Goal: Task Accomplishment & Management: Complete application form

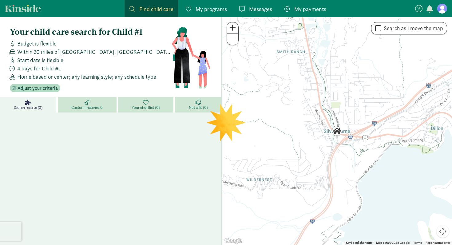
click at [213, 10] on span "My programs" at bounding box center [211, 9] width 31 height 8
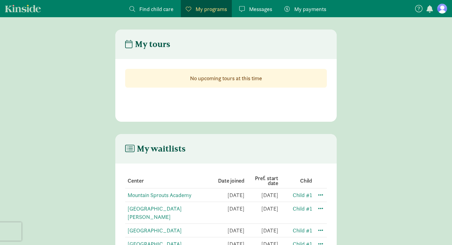
scroll to position [12, 0]
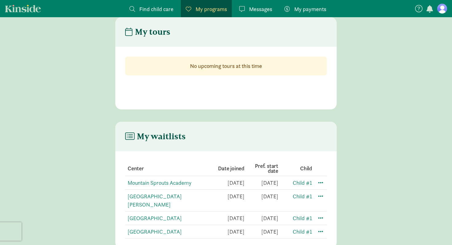
click at [165, 10] on span "Find child care" at bounding box center [156, 9] width 34 height 8
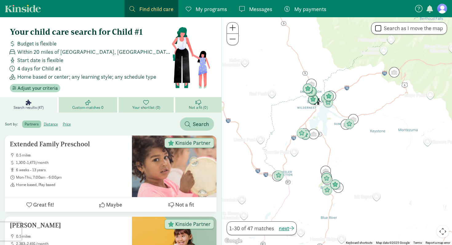
click at [237, 33] on div "← Move left → Move right ↑ Move up ↓ Move down + Zoom in - Zoom out Home Jump l…" at bounding box center [336, 131] width 231 height 228
click at [235, 29] on span at bounding box center [232, 27] width 6 height 7
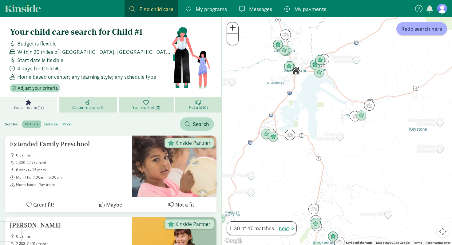
click at [235, 29] on span at bounding box center [232, 27] width 6 height 7
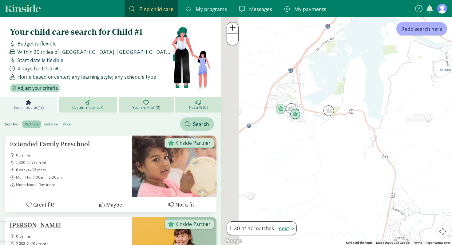
drag, startPoint x: 277, startPoint y: 113, endPoint x: 382, endPoint y: 75, distance: 111.0
click at [382, 75] on div at bounding box center [337, 131] width 230 height 228
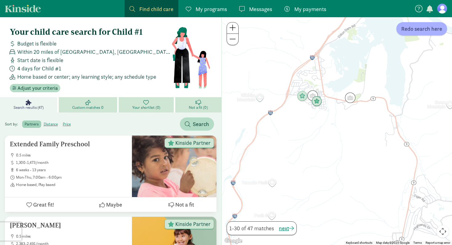
click at [231, 31] on span at bounding box center [232, 27] width 6 height 7
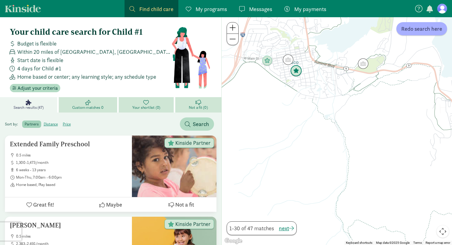
click at [295, 72] on img "Click to see details" at bounding box center [296, 71] width 12 height 12
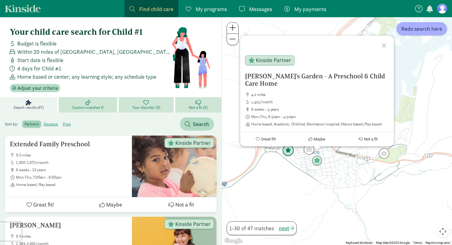
click at [288, 149] on img "Click to see details" at bounding box center [288, 151] width 12 height 12
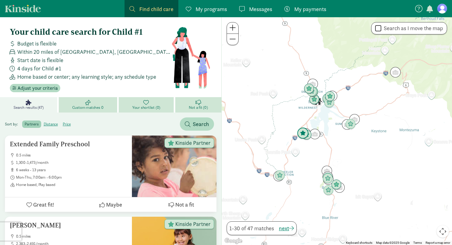
click at [302, 137] on img "Click to see details" at bounding box center [303, 134] width 12 height 12
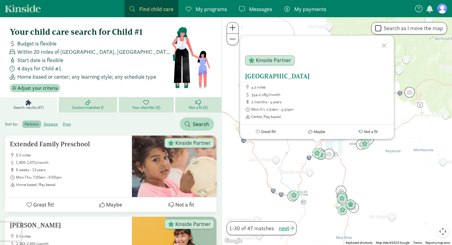
click at [288, 76] on h5 "[GEOGRAPHIC_DATA]" at bounding box center [317, 76] width 144 height 7
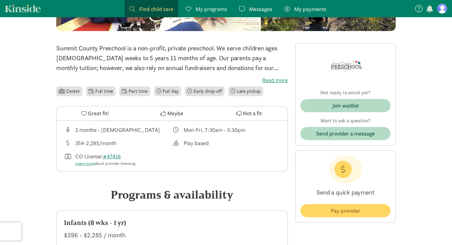
scroll to position [118, 0]
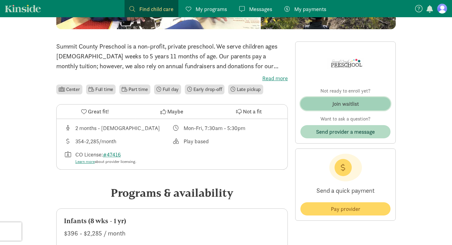
click at [333, 102] on div "Join waitlist" at bounding box center [345, 104] width 26 height 8
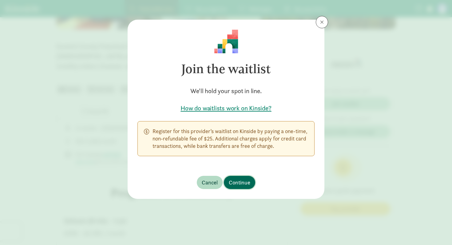
click at [239, 183] on span "Continue" at bounding box center [240, 182] width 22 height 8
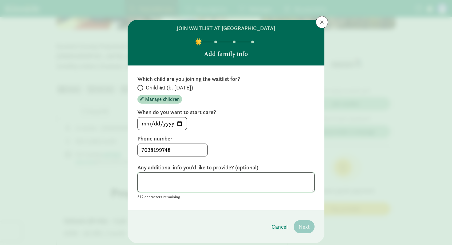
click at [231, 185] on textarea at bounding box center [225, 183] width 177 height 20
click at [181, 122] on input "2025-09-06" at bounding box center [162, 123] width 49 height 12
click at [183, 123] on input "2025-09-06" at bounding box center [162, 123] width 49 height 12
click at [183, 124] on input "2025-09-06" at bounding box center [162, 123] width 49 height 12
type input "2025-09-06"
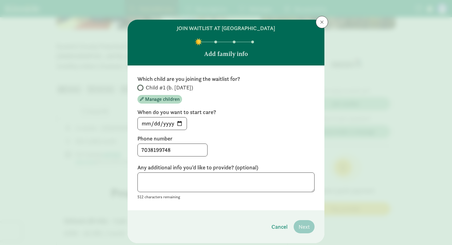
click at [140, 89] on input "Child #1 (b. November 2024)" at bounding box center [139, 88] width 4 height 4
radio input "true"
click at [181, 125] on input "2025-09-06" at bounding box center [162, 123] width 49 height 12
type input "2025-10-06"
click at [304, 228] on span "Next" at bounding box center [304, 227] width 11 height 8
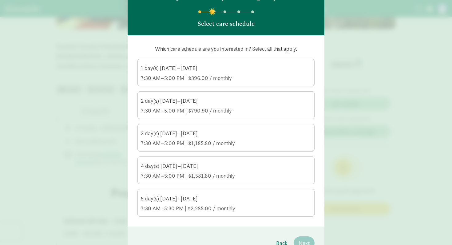
scroll to position [31, 0]
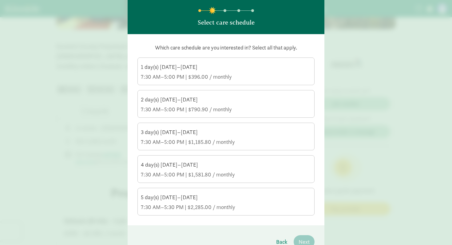
click at [179, 176] on div "7:30 AM–5:00 PM | $1,581.80 / monthly" at bounding box center [226, 174] width 170 height 7
click at [0, 0] on input "4 day(s) Monday–Friday 7:30 AM–5:00 PM | $1,581.80 / monthly" at bounding box center [0, 0] width 0 height 0
click at [313, 29] on header "join waitlist at Summit County Preschool Select care schedule" at bounding box center [226, 11] width 197 height 46
click at [302, 239] on span "Next" at bounding box center [304, 242] width 11 height 8
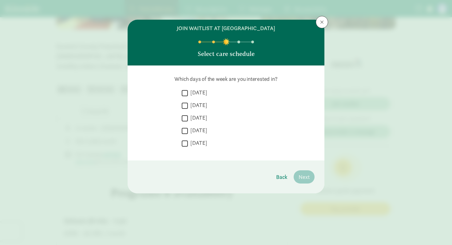
click at [192, 94] on label "Monday" at bounding box center [197, 92] width 19 height 7
click at [188, 94] on input "Monday" at bounding box center [185, 93] width 6 height 8
checkbox input "true"
click at [193, 102] on label "Tuesday" at bounding box center [197, 105] width 19 height 7
click at [188, 102] on input "Tuesday" at bounding box center [185, 106] width 6 height 8
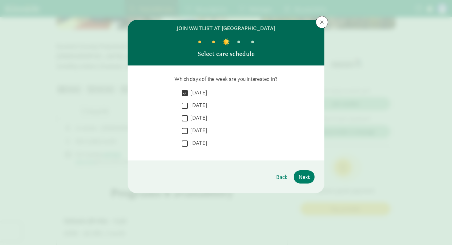
checkbox input "true"
click at [192, 116] on label "Wednesday" at bounding box center [197, 117] width 19 height 7
click at [188, 116] on input "Wednesday" at bounding box center [185, 118] width 6 height 8
checkbox input "true"
click at [192, 131] on label "Thursday" at bounding box center [197, 130] width 19 height 7
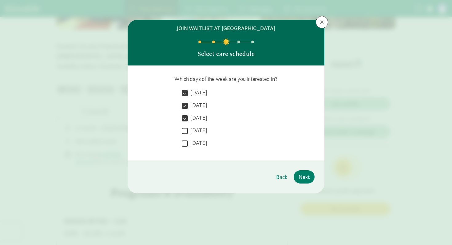
click at [188, 131] on input "Thursday" at bounding box center [185, 131] width 6 height 8
checkbox input "true"
click at [302, 170] on footer "Back Next" at bounding box center [226, 177] width 197 height 33
click at [302, 174] on span "Next" at bounding box center [304, 177] width 11 height 8
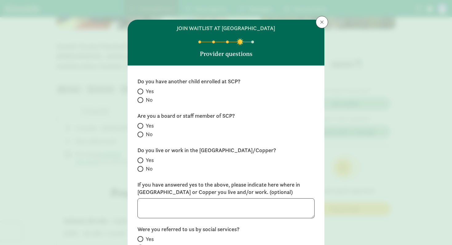
click at [142, 99] on span at bounding box center [140, 100] width 6 height 6
click at [141, 99] on input "No" at bounding box center [139, 100] width 4 height 4
radio input "true"
click at [141, 133] on span at bounding box center [140, 135] width 6 height 6
click at [141, 133] on input "No" at bounding box center [139, 135] width 4 height 4
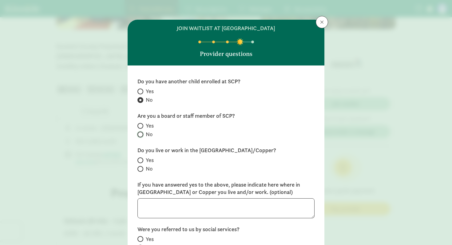
radio input "true"
click at [142, 159] on span at bounding box center [140, 160] width 6 height 6
click at [141, 159] on input "Yes" at bounding box center [139, 160] width 4 height 4
radio input "true"
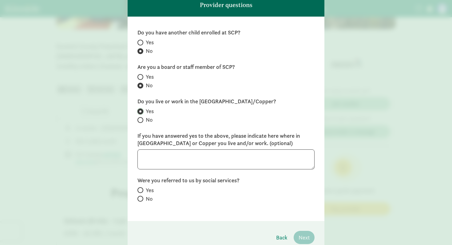
scroll to position [50, 0]
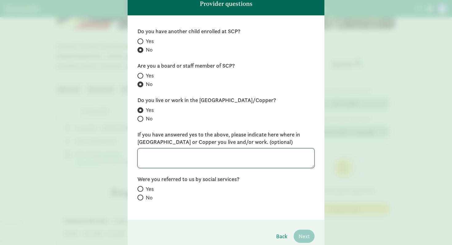
click at [177, 158] on textarea at bounding box center [225, 158] width 177 height 20
type textarea "Butterhorn Bakery"
click at [144, 200] on label "No" at bounding box center [225, 197] width 177 height 7
click at [141, 200] on input "No" at bounding box center [139, 198] width 4 height 4
radio input "true"
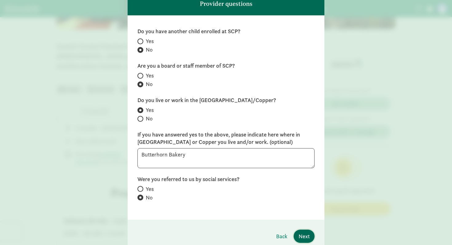
click at [303, 236] on span "Next" at bounding box center [304, 236] width 11 height 8
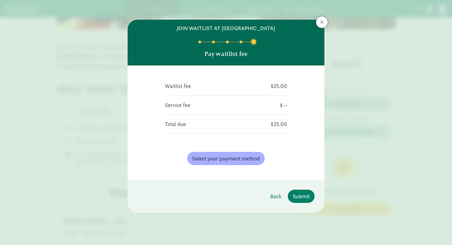
scroll to position [0, 0]
click at [251, 172] on div "Waitlist fee $25.00 Service fee $-- Total due $25.00 Select your payment method…" at bounding box center [226, 123] width 197 height 114
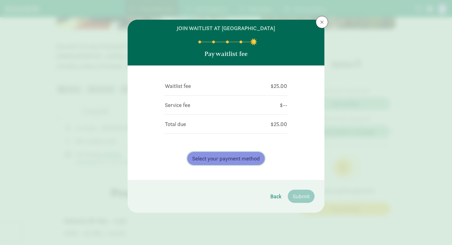
click at [238, 157] on span "Select your payment method" at bounding box center [226, 158] width 68 height 8
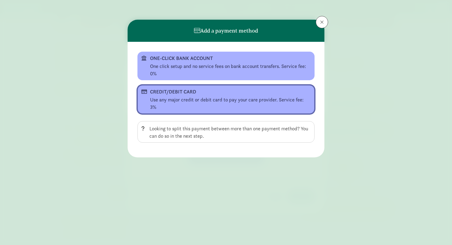
click at [191, 100] on div "Use any major credit or debit card to pay your care provider. Service fee: 3%" at bounding box center [230, 103] width 161 height 15
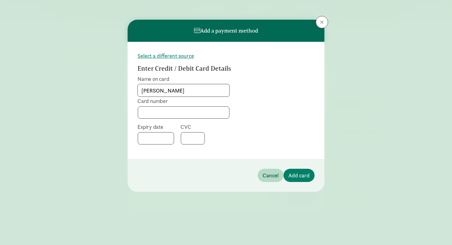
type input "edward r lara"
click at [303, 175] on span "Add card" at bounding box center [299, 175] width 21 height 8
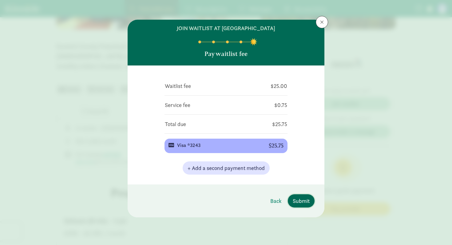
click at [305, 204] on span "Submit" at bounding box center [301, 201] width 17 height 8
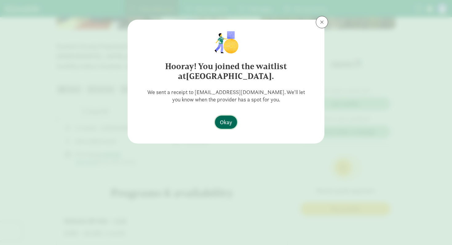
click at [221, 125] on span "Okay" at bounding box center [226, 122] width 12 height 8
